Goal: Transaction & Acquisition: Purchase product/service

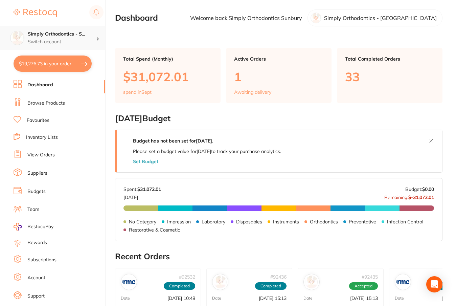
click at [71, 32] on h4 "Simply Orthodontics - S..." at bounding box center [62, 34] width 68 height 7
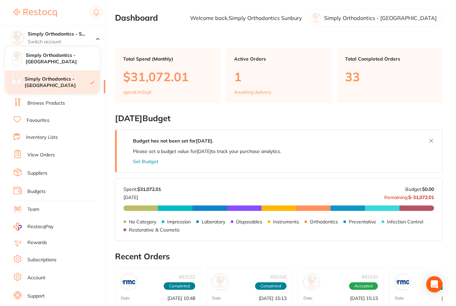
click at [72, 82] on h4 "Simply Orthodontics - [GEOGRAPHIC_DATA]" at bounding box center [58, 82] width 66 height 13
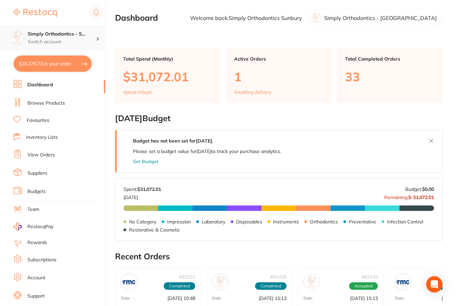
click at [52, 37] on h4 "Simply Orthodontics - S..." at bounding box center [62, 34] width 68 height 7
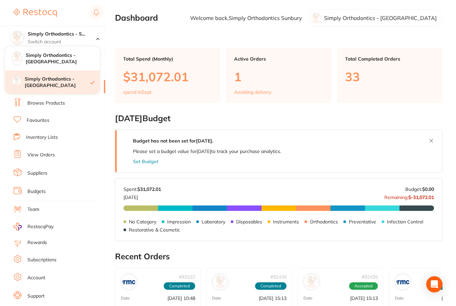
click at [57, 86] on h4 "Simply Orthodontics - [GEOGRAPHIC_DATA]" at bounding box center [58, 82] width 66 height 13
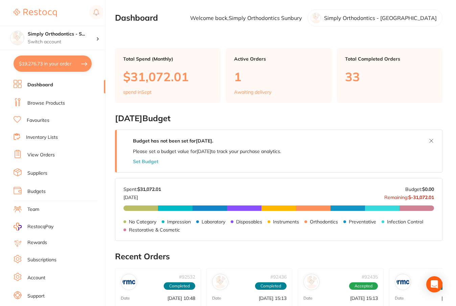
click at [33, 62] on button "$19,276.73 in your order" at bounding box center [53, 63] width 78 height 16
checkbox input "true"
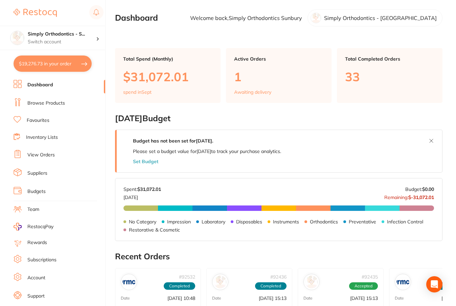
checkbox input "true"
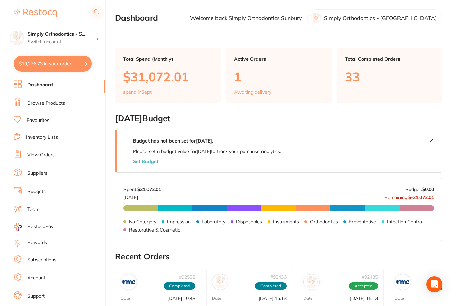
checkbox input "true"
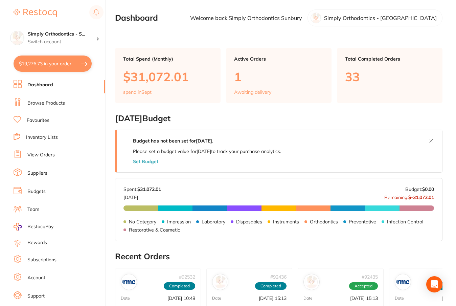
checkbox input "true"
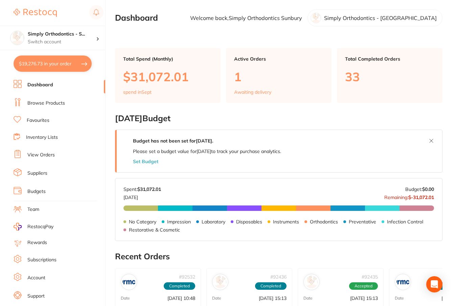
checkbox input "true"
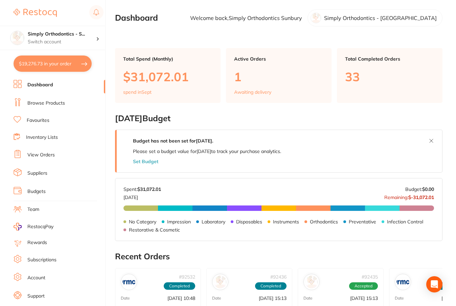
checkbox input "true"
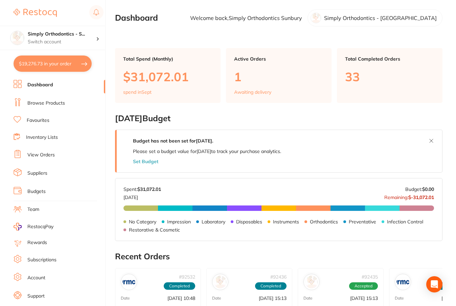
checkbox input "true"
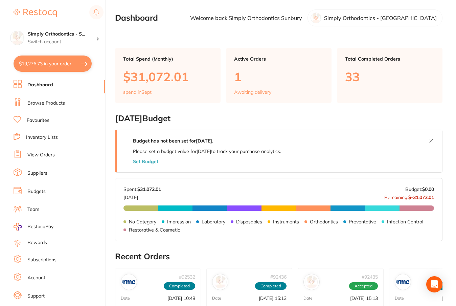
checkbox input "true"
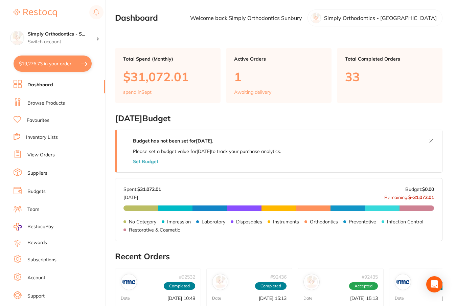
checkbox input "true"
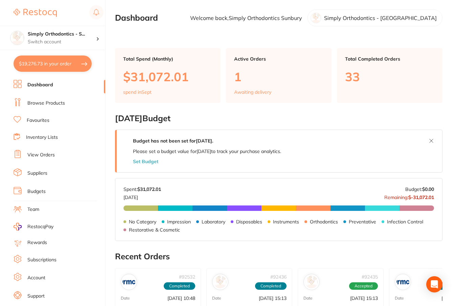
checkbox input "true"
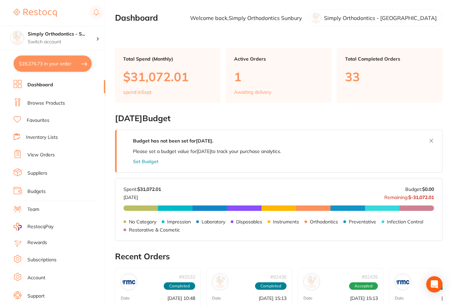
checkbox input "true"
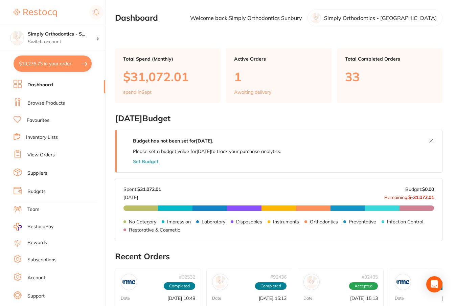
checkbox input "true"
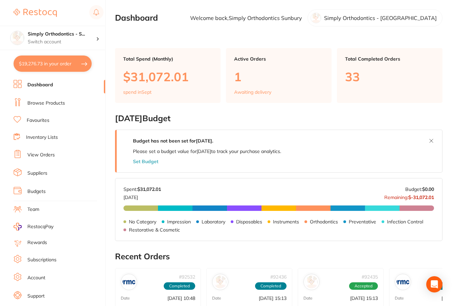
checkbox input "true"
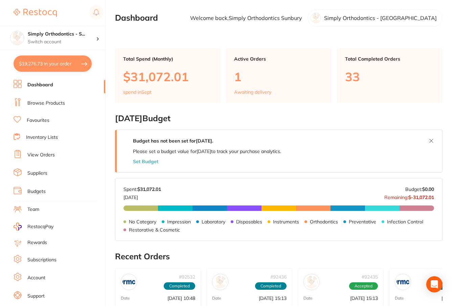
checkbox input "true"
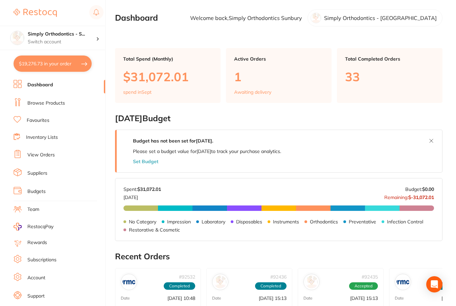
checkbox input "true"
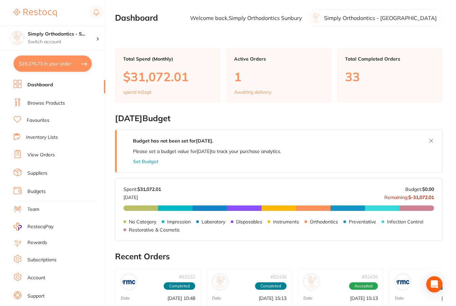
checkbox input "true"
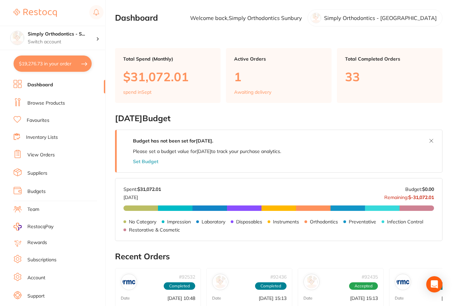
checkbox input "true"
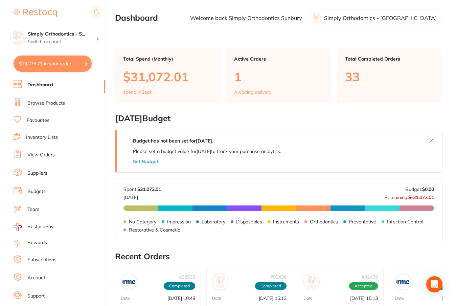
checkbox input "true"
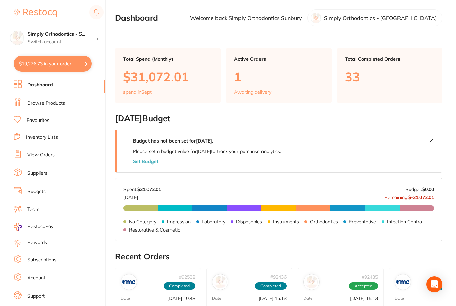
checkbox input "true"
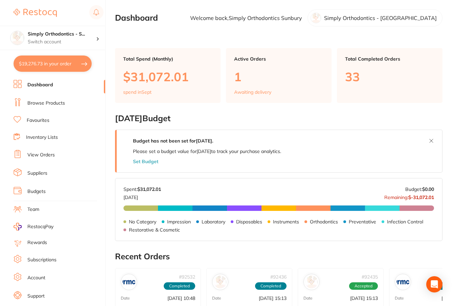
checkbox input "true"
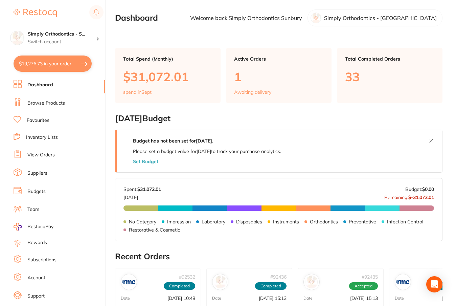
checkbox input "true"
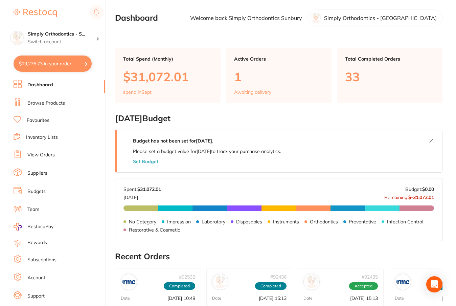
checkbox input "true"
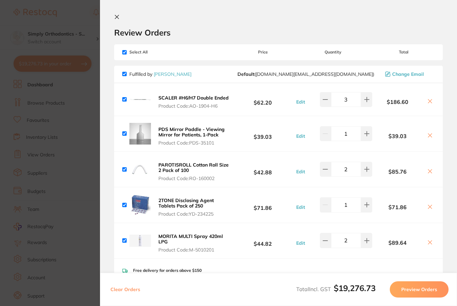
drag, startPoint x: 84, startPoint y: 7, endPoint x: 95, endPoint y: 52, distance: 45.7
click at [83, 7] on section "Update RRP Set your pre negotiated price for this item. Item Agreed RRP (excl. …" at bounding box center [228, 153] width 457 height 306
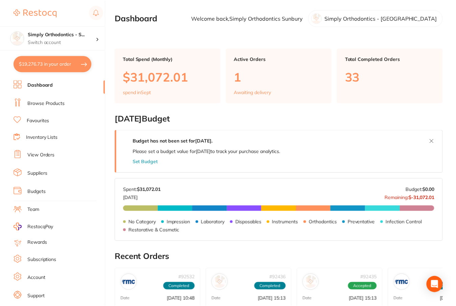
scroll to position [0, 0]
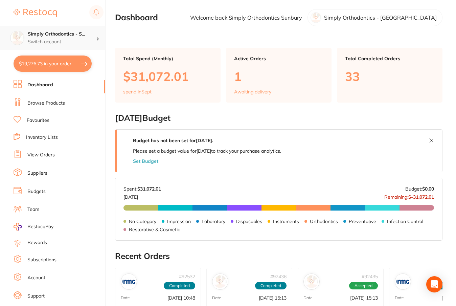
click at [67, 40] on p "Switch account" at bounding box center [62, 42] width 68 height 7
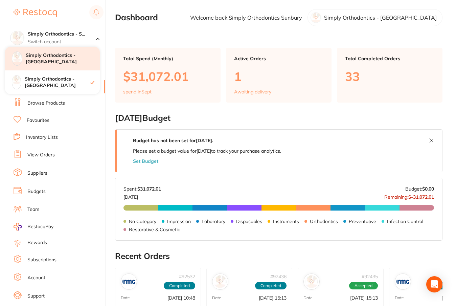
click at [67, 55] on h4 "Simply Orthodontics - [GEOGRAPHIC_DATA]" at bounding box center [63, 58] width 74 height 13
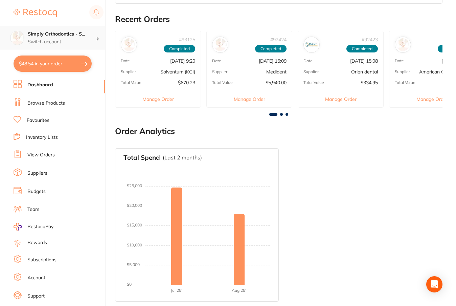
scroll to position [311, 0]
click at [54, 41] on p "Switch account" at bounding box center [62, 42] width 68 height 7
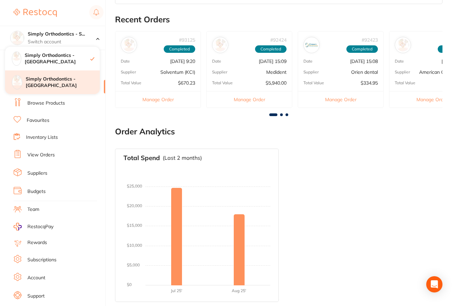
click at [61, 78] on h4 "Simply Orthodontics - [GEOGRAPHIC_DATA]" at bounding box center [63, 82] width 74 height 13
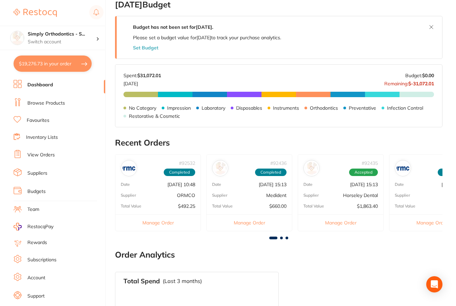
type textarea "Deliver to [GEOGRAPHIC_DATA]"
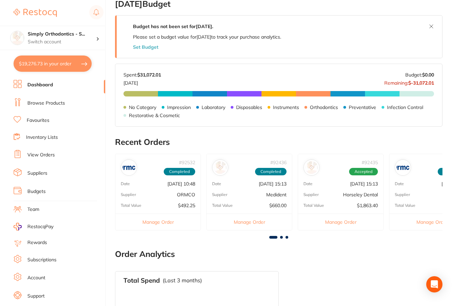
click at [35, 62] on button "$19,276.73 in your order" at bounding box center [53, 63] width 78 height 16
checkbox input "true"
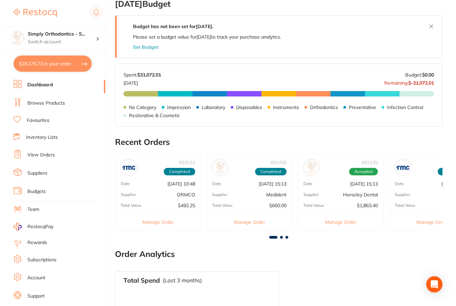
checkbox input "true"
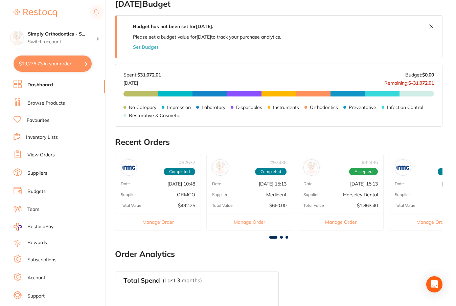
checkbox input "true"
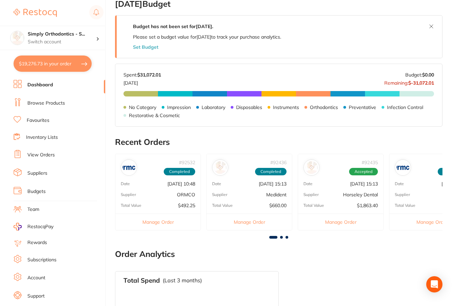
checkbox input "true"
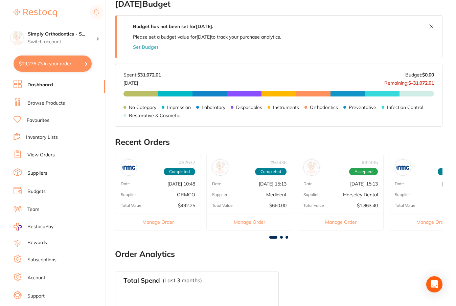
checkbox input "true"
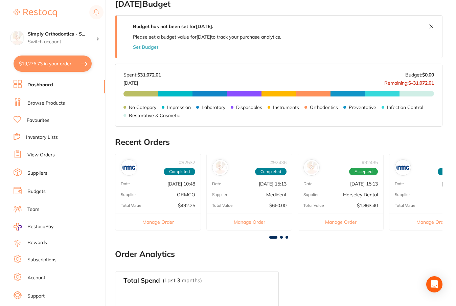
checkbox input "true"
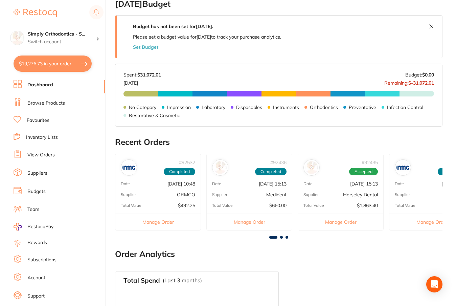
checkbox input "true"
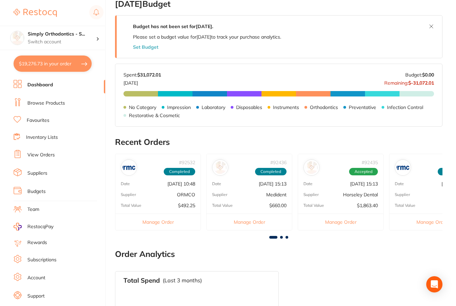
checkbox input "true"
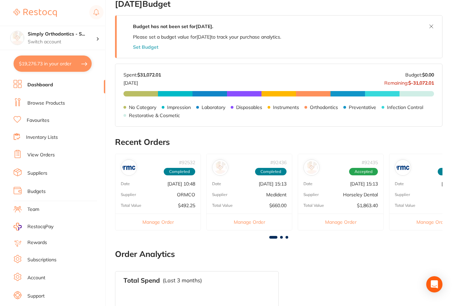
checkbox input "true"
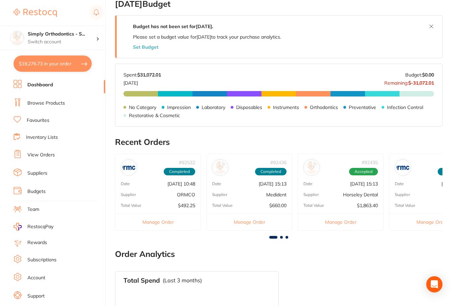
checkbox input "true"
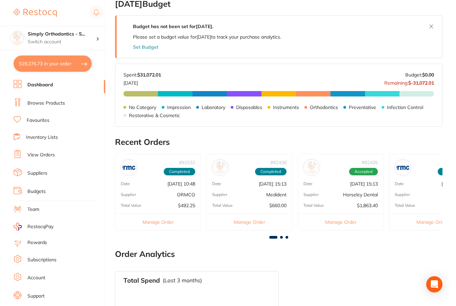
checkbox input "true"
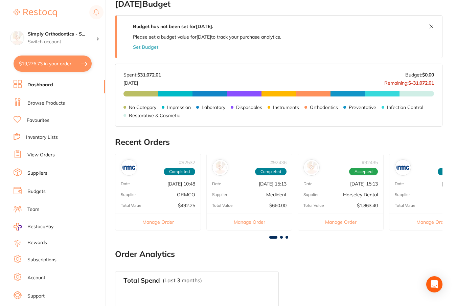
checkbox input "true"
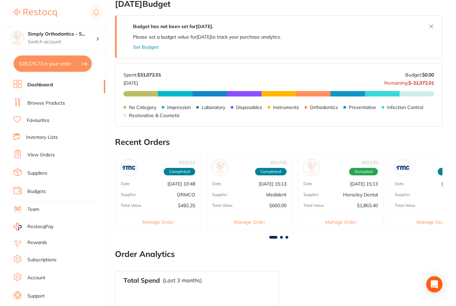
checkbox input "true"
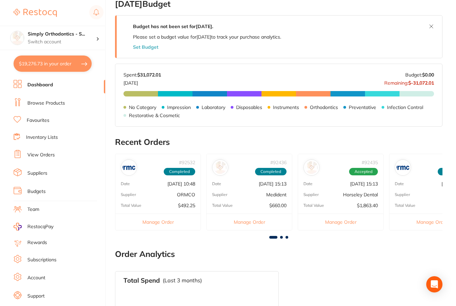
checkbox input "true"
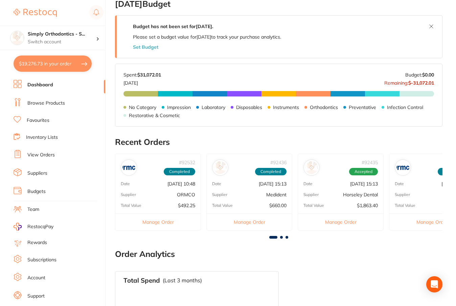
checkbox input "true"
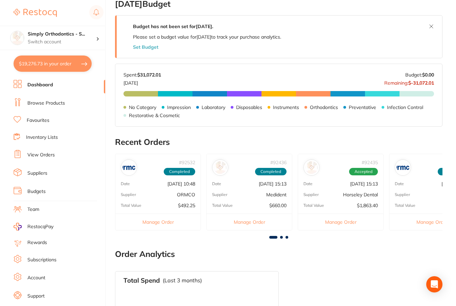
checkbox input "true"
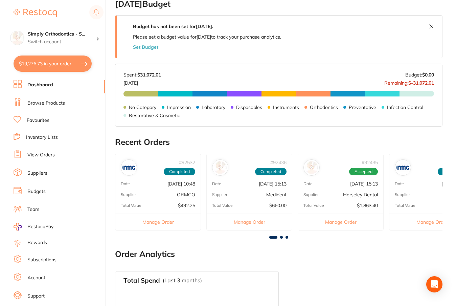
checkbox input "true"
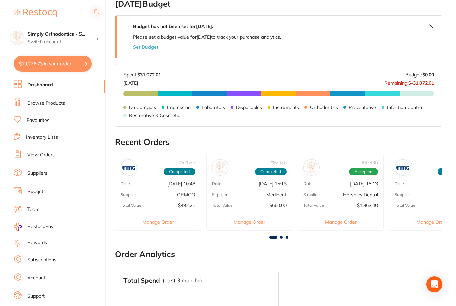
checkbox input "true"
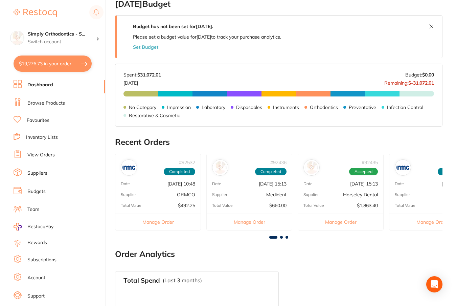
checkbox input "true"
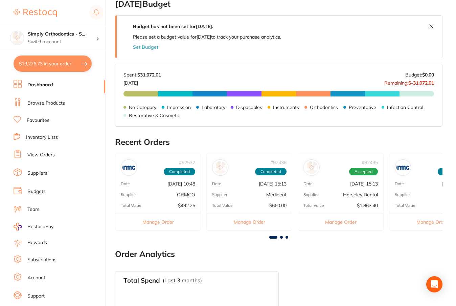
checkbox input "true"
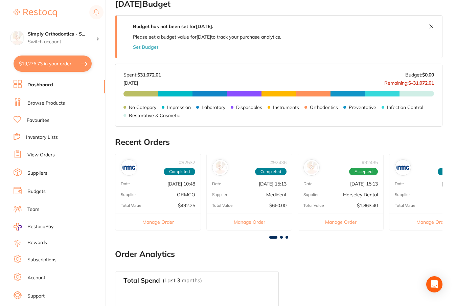
checkbox input "true"
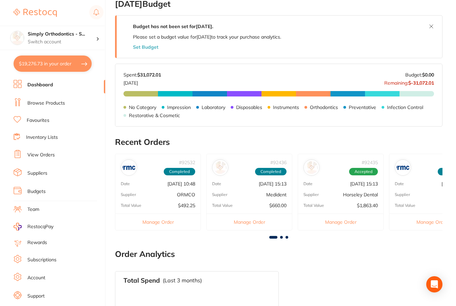
checkbox input "true"
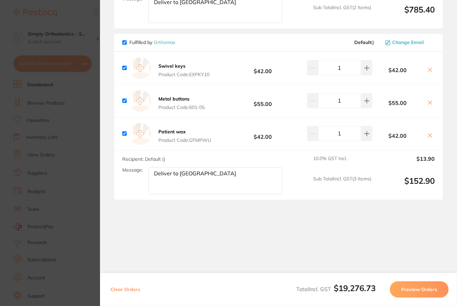
scroll to position [4253, 0]
